Goal: Task Accomplishment & Management: Manage account settings

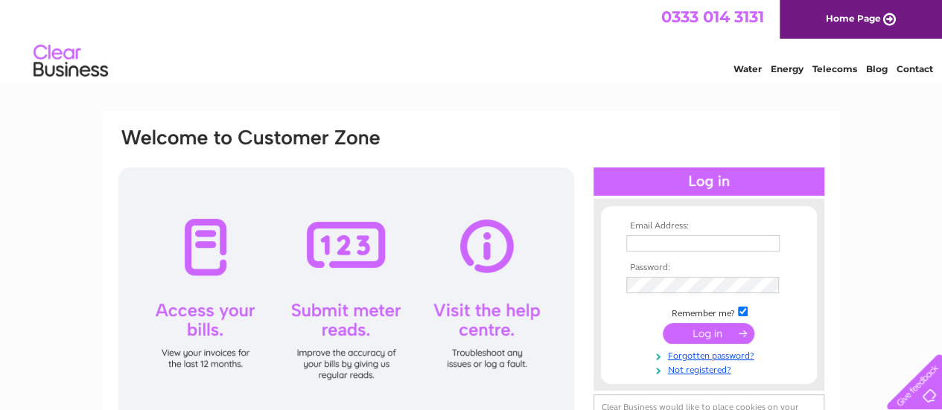
click at [707, 243] on input "text" at bounding box center [702, 243] width 153 height 16
type input "vngmegamart@gmail.com"
click at [684, 337] on input "submit" at bounding box center [709, 333] width 92 height 21
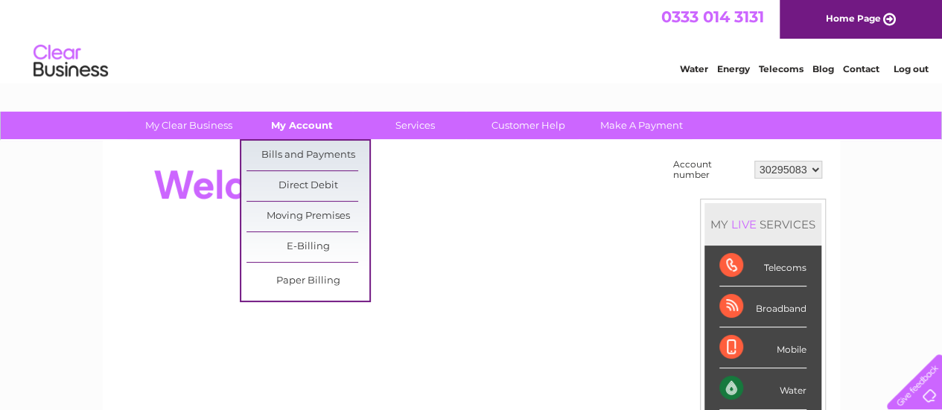
click at [289, 124] on link "My Account" at bounding box center [302, 126] width 123 height 28
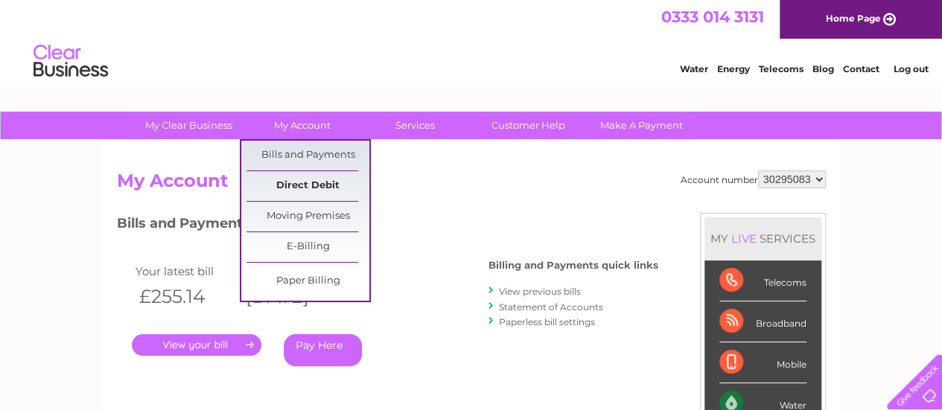
click at [328, 181] on link "Direct Debit" at bounding box center [307, 186] width 123 height 30
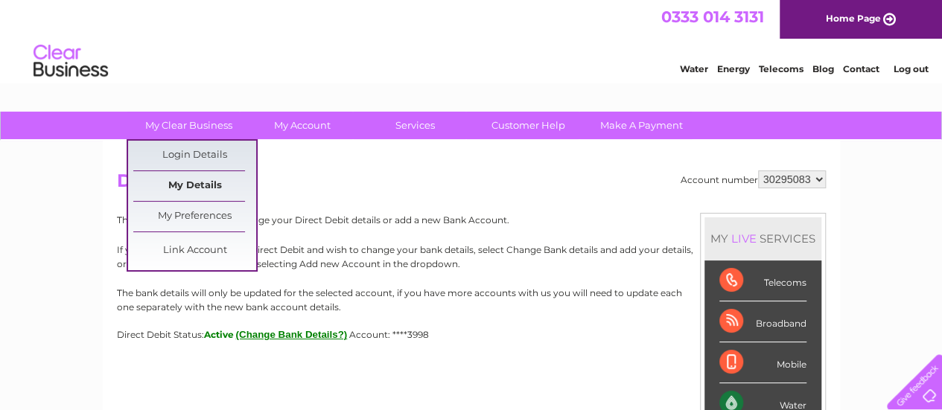
click at [183, 185] on link "My Details" at bounding box center [194, 186] width 123 height 30
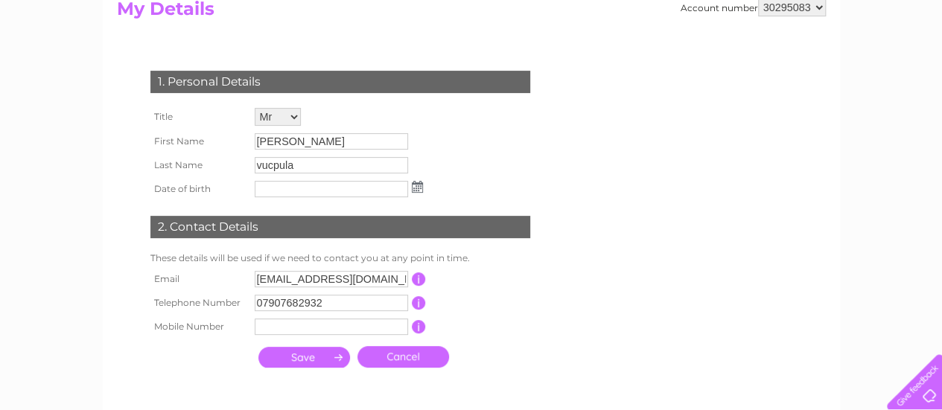
scroll to position [173, 0]
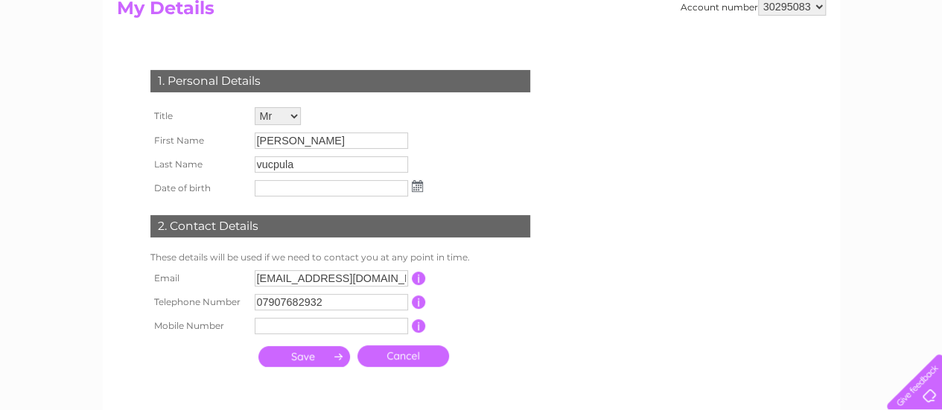
click at [294, 167] on input "vucpula" at bounding box center [331, 164] width 153 height 16
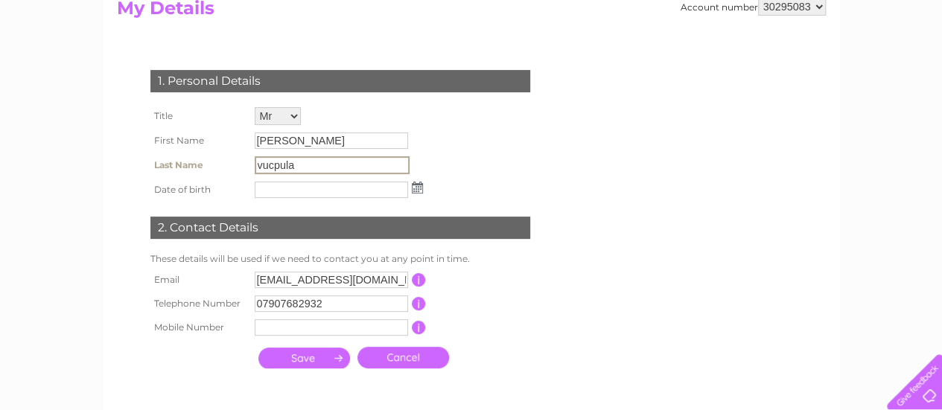
click at [294, 167] on input "vucpula" at bounding box center [332, 165] width 155 height 18
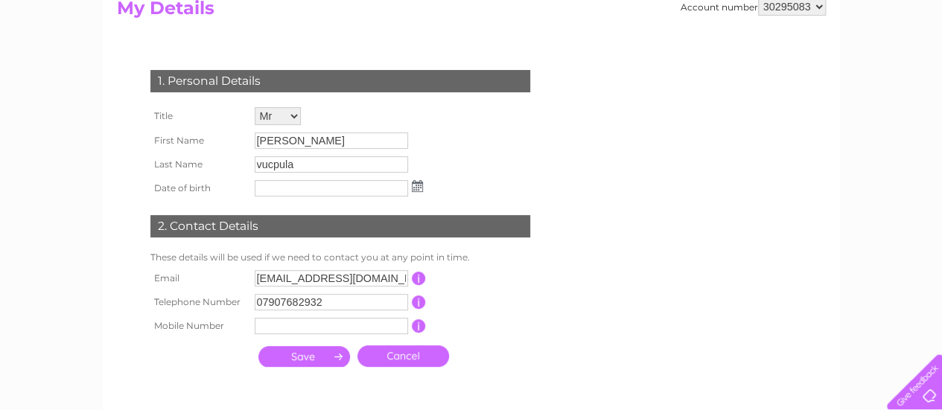
click at [533, 132] on div "1. Personal Details Title Mr Mrs Ms Miss Dr Rev Prof Other First Name giribabu …" at bounding box center [343, 214] width 453 height 319
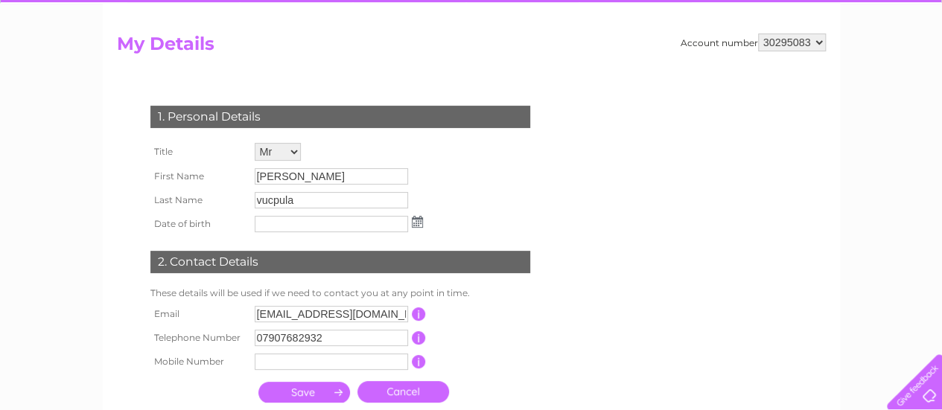
scroll to position [0, 0]
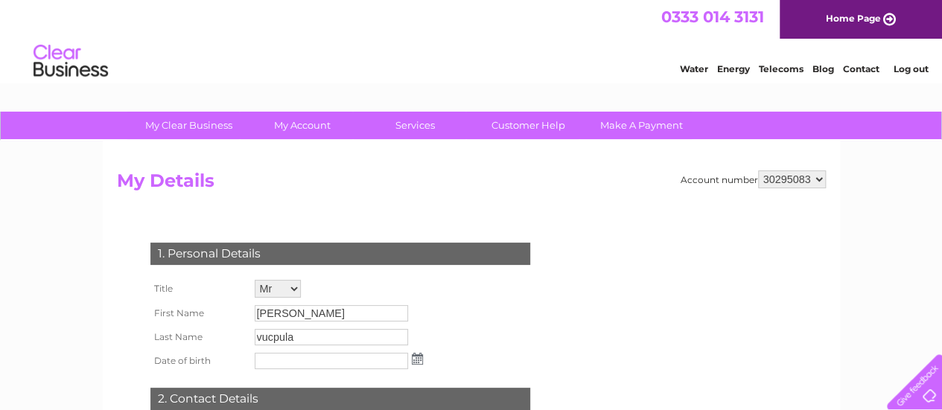
click at [319, 169] on div "Account number 30295083 My Details 1. Personal Details Title Mr Mrs Ms Miss Dr …" at bounding box center [471, 366] width 737 height 451
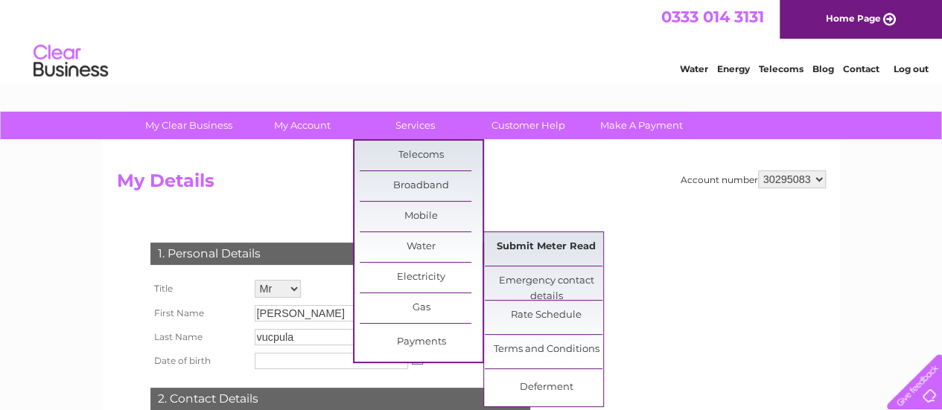
click at [541, 252] on link "Submit Meter Read" at bounding box center [546, 247] width 123 height 30
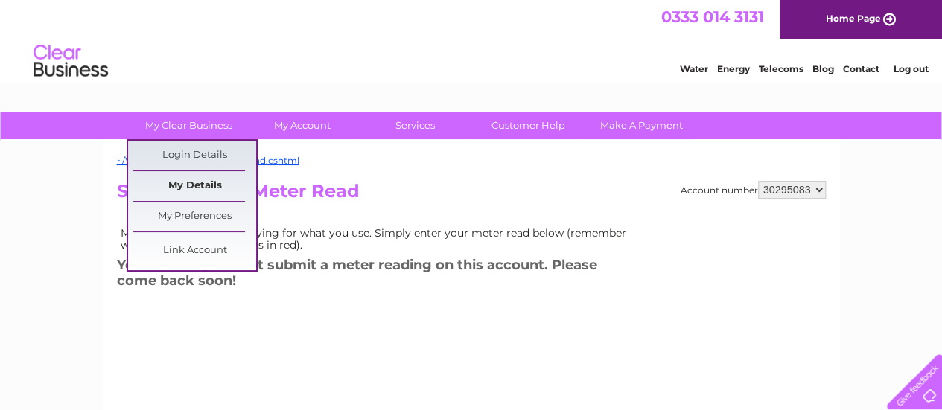
click at [208, 182] on link "My Details" at bounding box center [194, 186] width 123 height 30
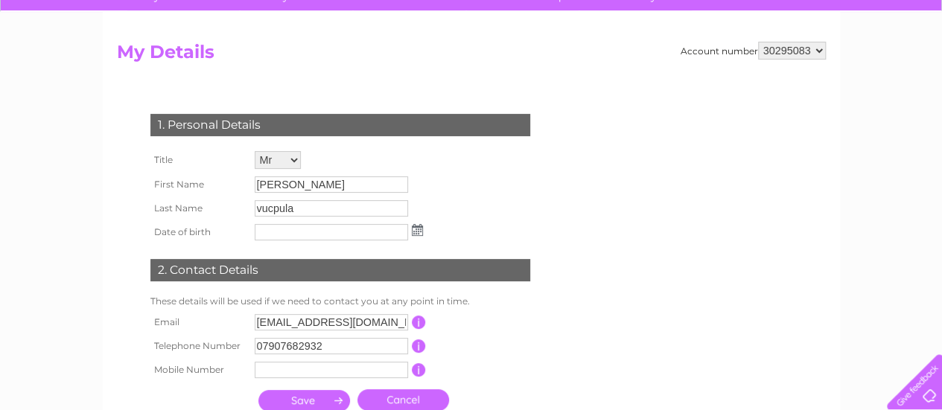
scroll to position [130, 0]
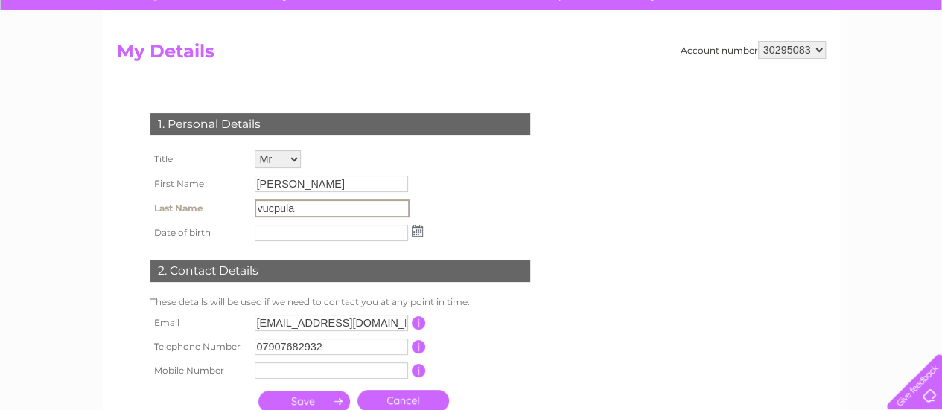
click at [319, 206] on input "vucpula" at bounding box center [332, 209] width 155 height 18
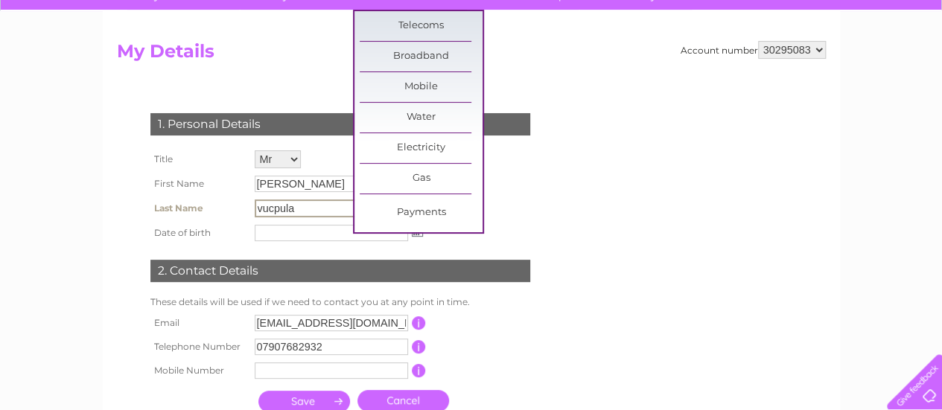
scroll to position [0, 0]
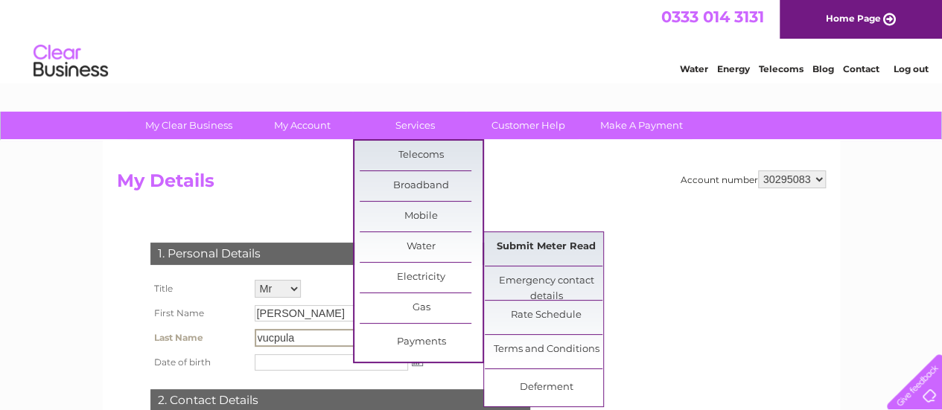
click at [530, 249] on link "Submit Meter Read" at bounding box center [546, 247] width 123 height 30
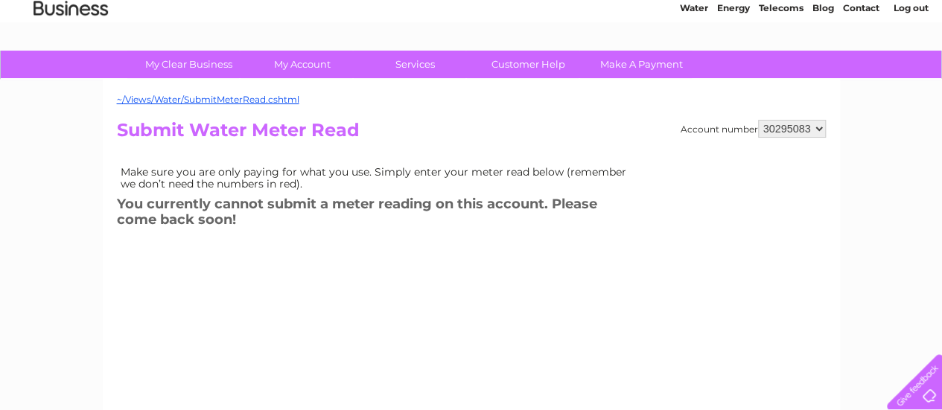
scroll to position [62, 0]
click at [539, 123] on h2 "Submit Water Meter Read" at bounding box center [471, 133] width 709 height 28
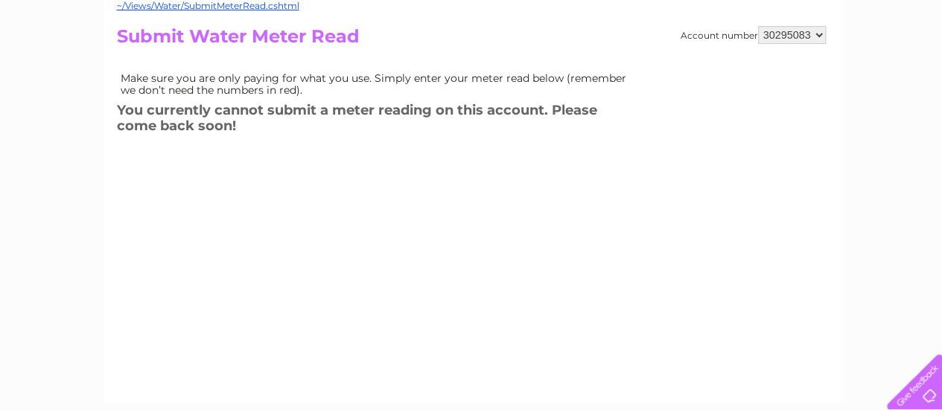
scroll to position [0, 0]
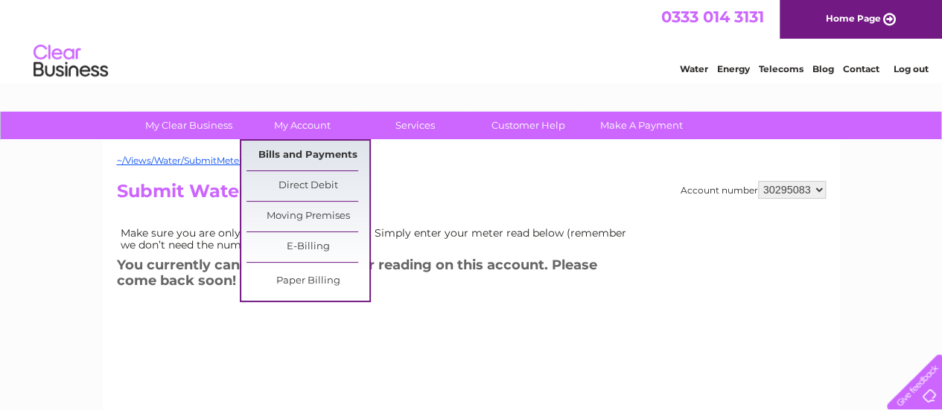
click at [301, 159] on link "Bills and Payments" at bounding box center [307, 156] width 123 height 30
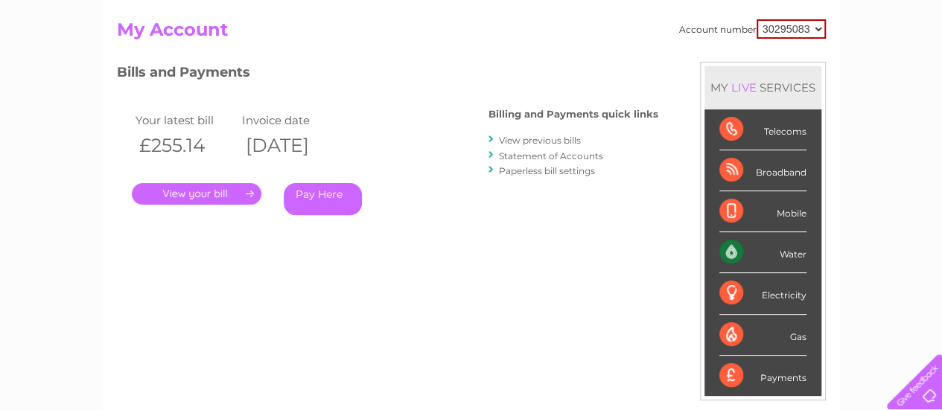
scroll to position [152, 0]
click at [232, 192] on link "." at bounding box center [197, 193] width 130 height 22
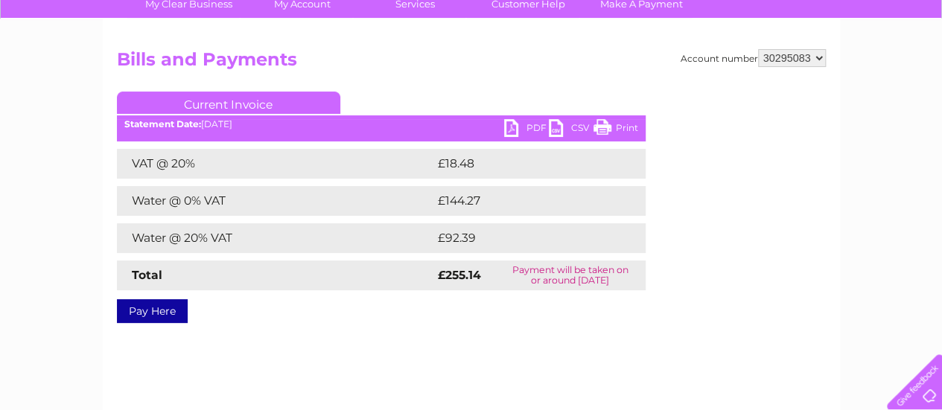
scroll to position [124, 0]
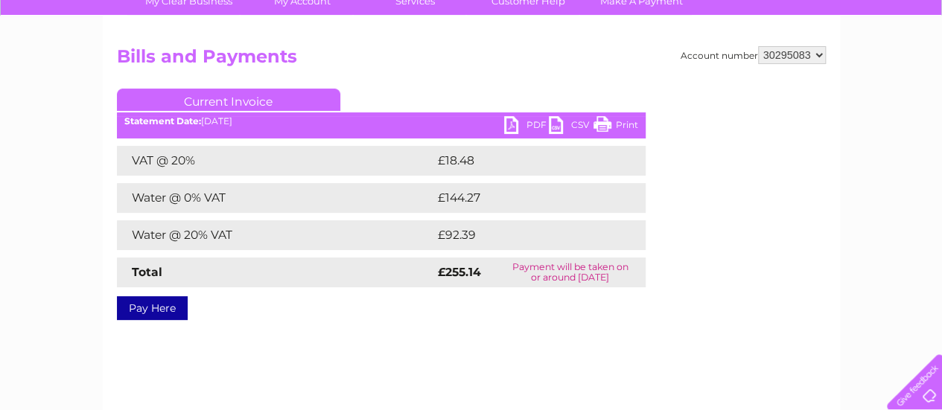
click at [515, 123] on link "PDF" at bounding box center [526, 127] width 45 height 22
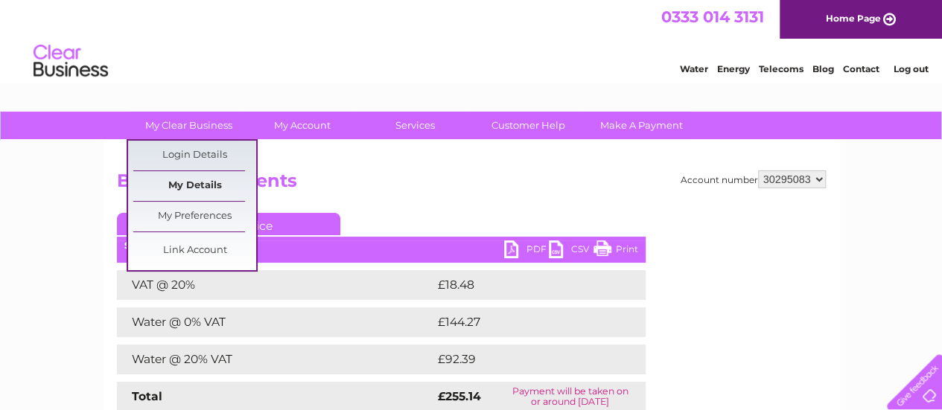
click at [186, 190] on link "My Details" at bounding box center [194, 186] width 123 height 30
